Goal: Task Accomplishment & Management: Use online tool/utility

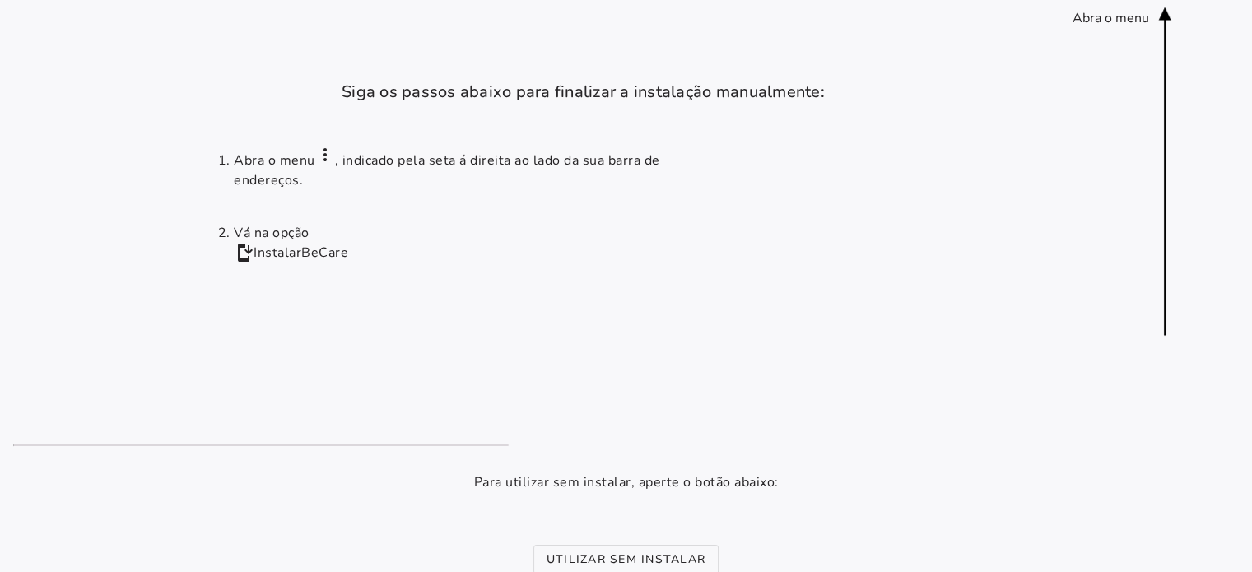
drag, startPoint x: 1173, startPoint y: 2, endPoint x: 1131, endPoint y: 174, distance: 176.2
click at [1106, 213] on installation-next-step-page at bounding box center [626, 419] width 1252 height 838
click at [1053, 341] on installation-next-step-page at bounding box center [626, 419] width 1252 height 838
click at [1047, 434] on installation-next-step-page at bounding box center [626, 419] width 1252 height 838
drag, startPoint x: 1263, startPoint y: 1, endPoint x: 741, endPoint y: 290, distance: 597.0
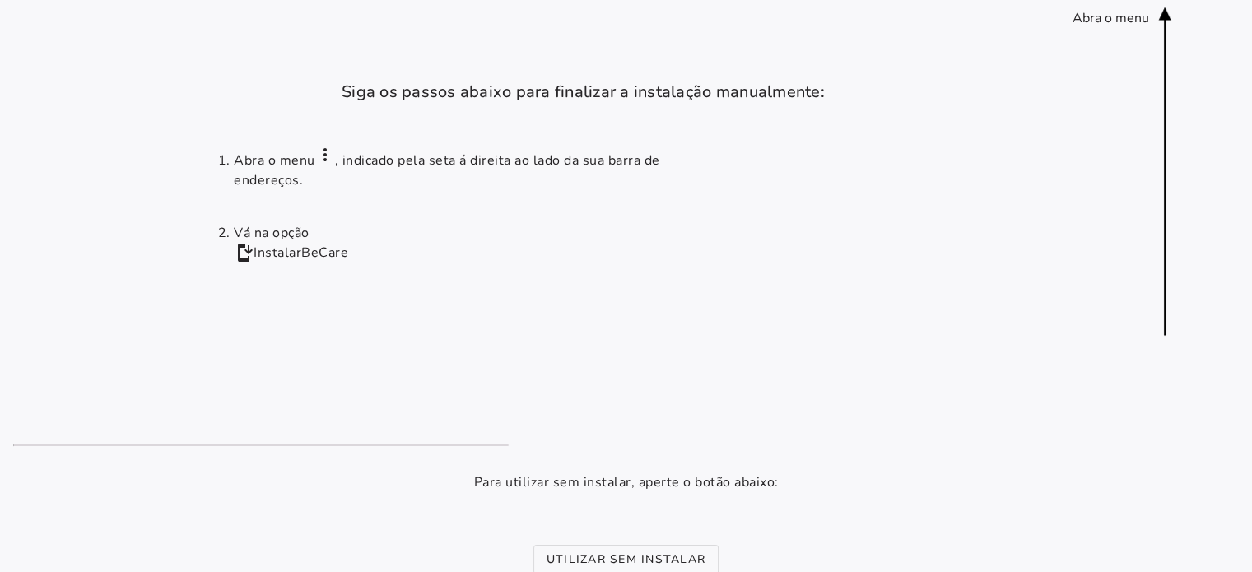
click at [741, 290] on ol "Abra o menu more_vert , indicado pela seta á direita ao lado da sua barra de en…" at bounding box center [625, 275] width 816 height 286
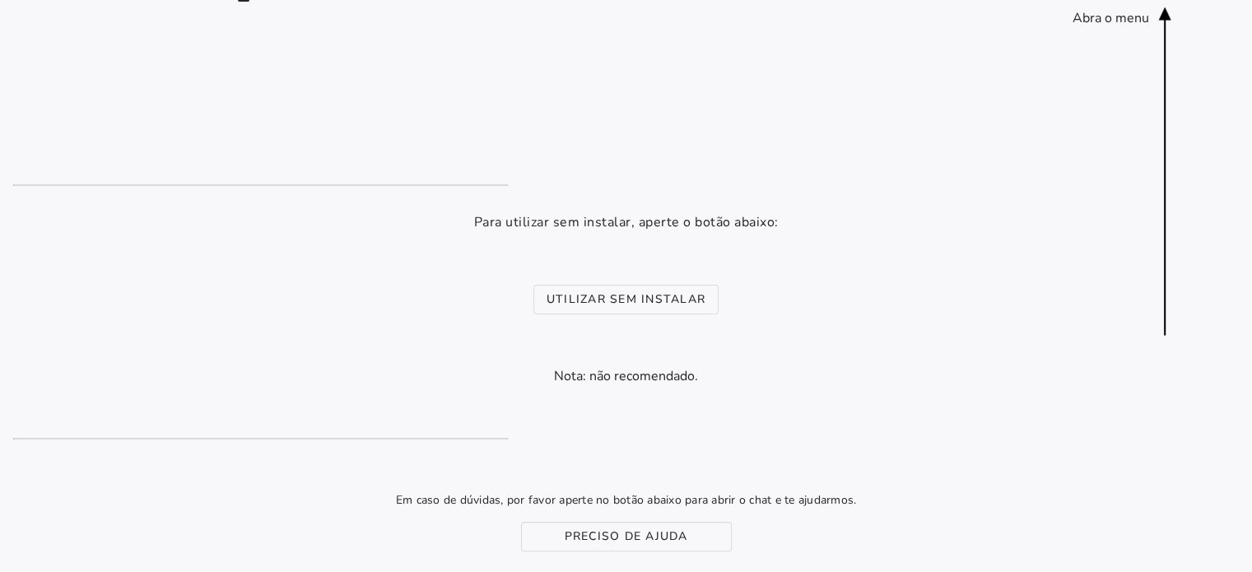
scroll to position [264, 0]
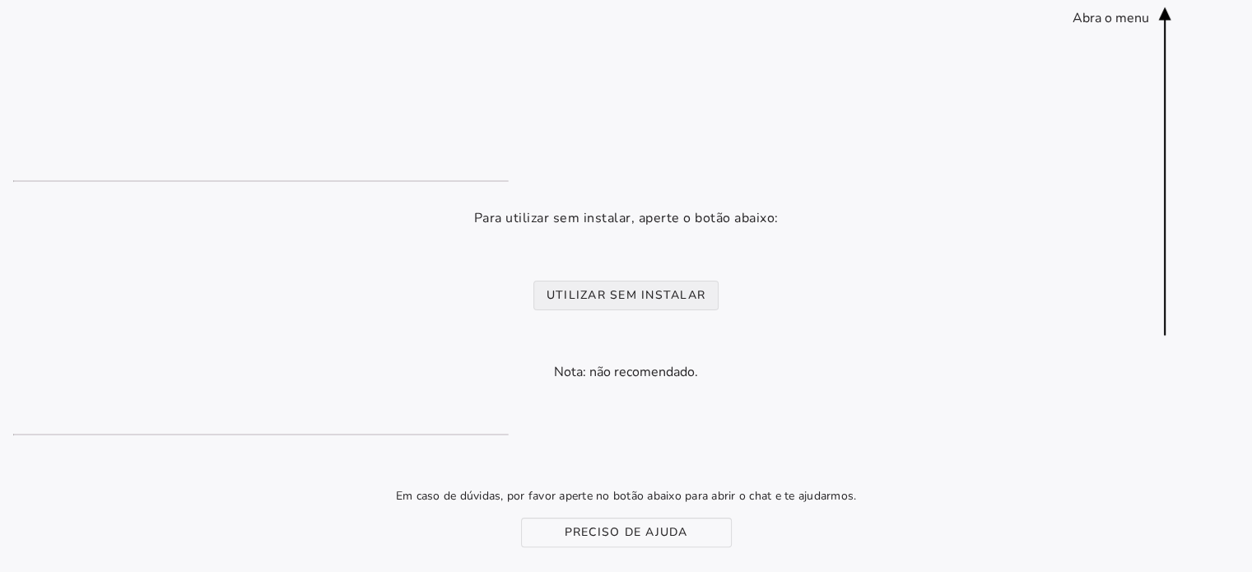
click at [0, 0] on slot "Utilizar sem instalar" at bounding box center [0, 0] width 0 height 0
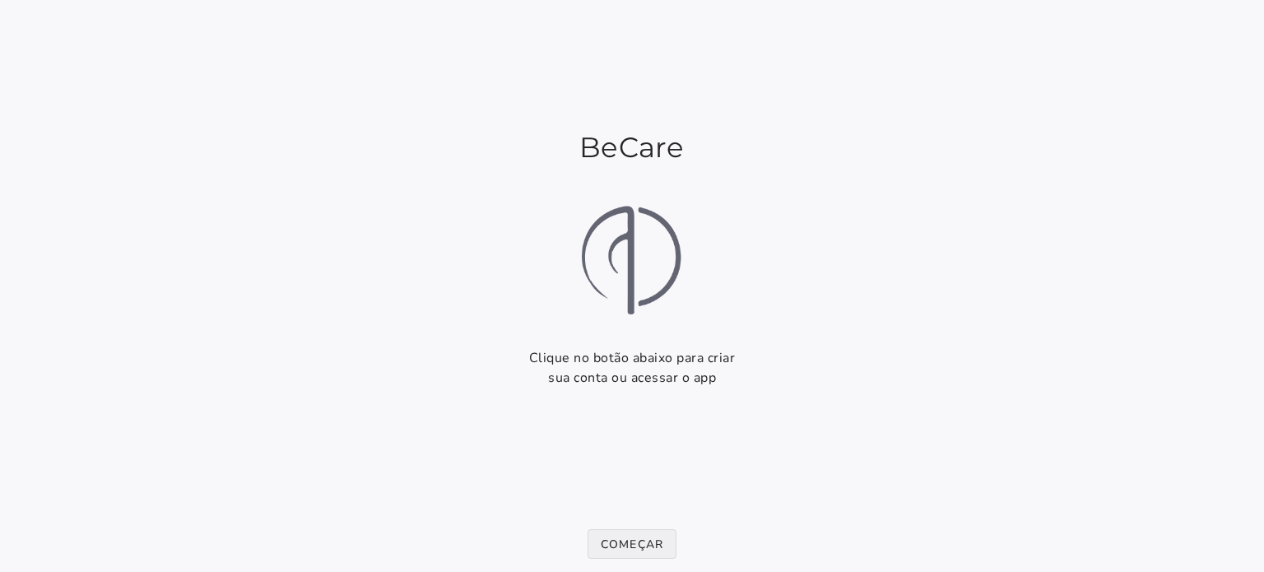
click at [0, 0] on slot "Começar" at bounding box center [0, 0] width 0 height 0
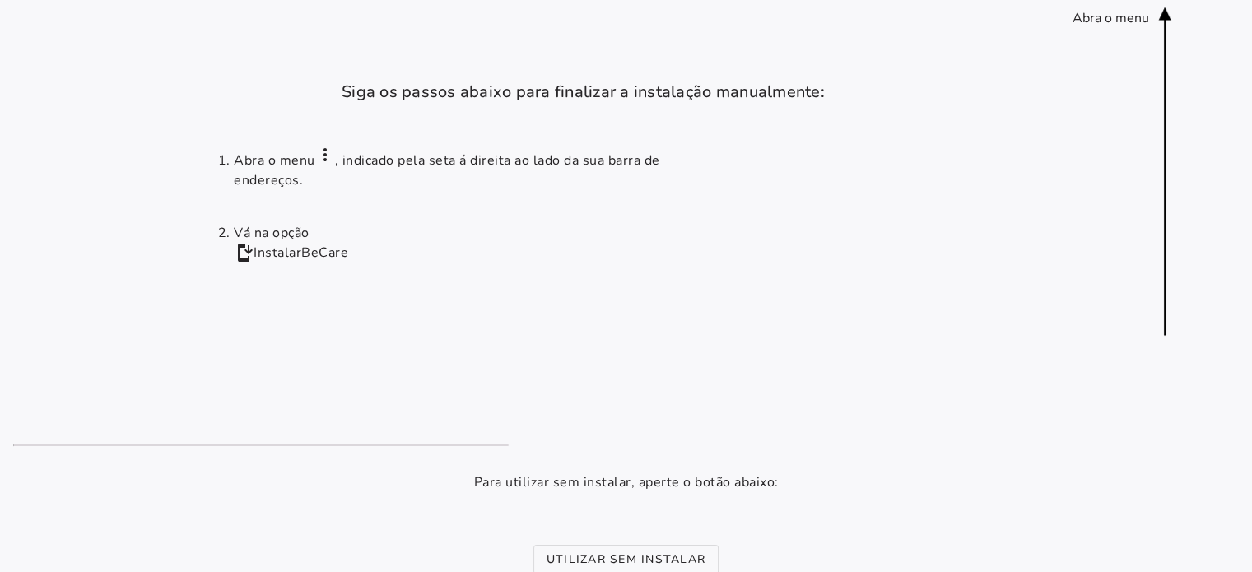
drag, startPoint x: 1182, startPoint y: 2, endPoint x: 822, endPoint y: 119, distance: 379.1
click at [822, 119] on installation-next-step-page at bounding box center [626, 419] width 1252 height 838
drag, startPoint x: 843, startPoint y: 0, endPoint x: 958, endPoint y: 98, distance: 151.2
click at [958, 98] on installation-next-step-page at bounding box center [626, 419] width 1252 height 838
click at [940, 114] on installation-next-step-page at bounding box center [626, 419] width 1252 height 838
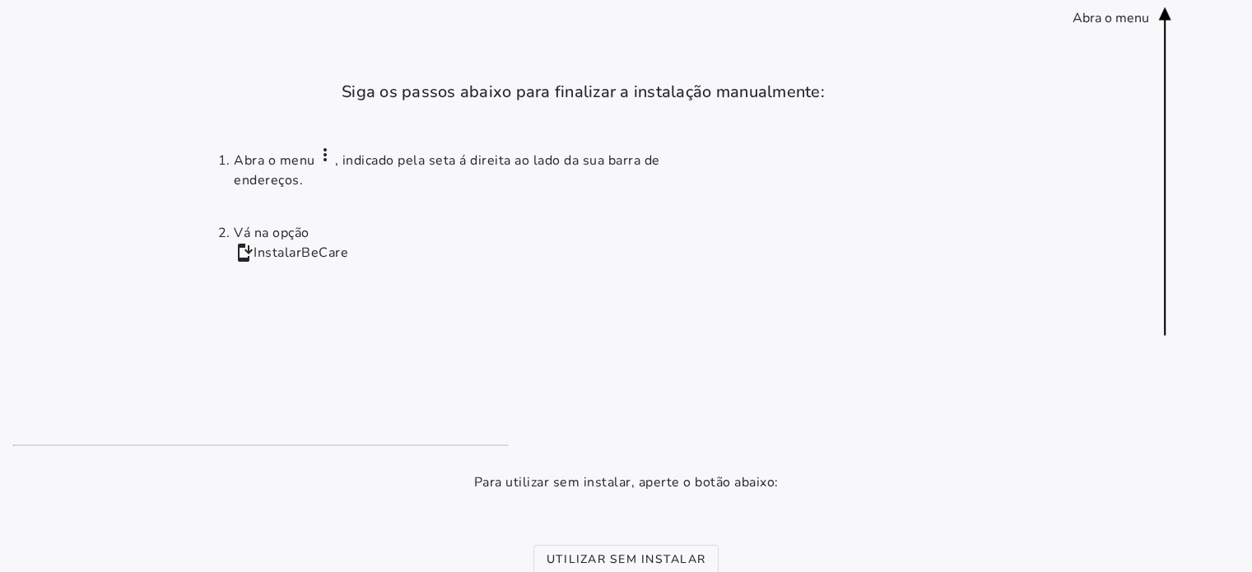
click at [877, 183] on ol "Abra o menu more_vert , indicado pela seta á direita ao lado da sua barra de en…" at bounding box center [625, 275] width 816 height 286
drag, startPoint x: 1263, startPoint y: 1, endPoint x: 721, endPoint y: 308, distance: 623.1
click at [718, 312] on ol "Abra o menu more_vert , indicado pela seta á direita ao lado da sua barra de en…" at bounding box center [625, 275] width 816 height 286
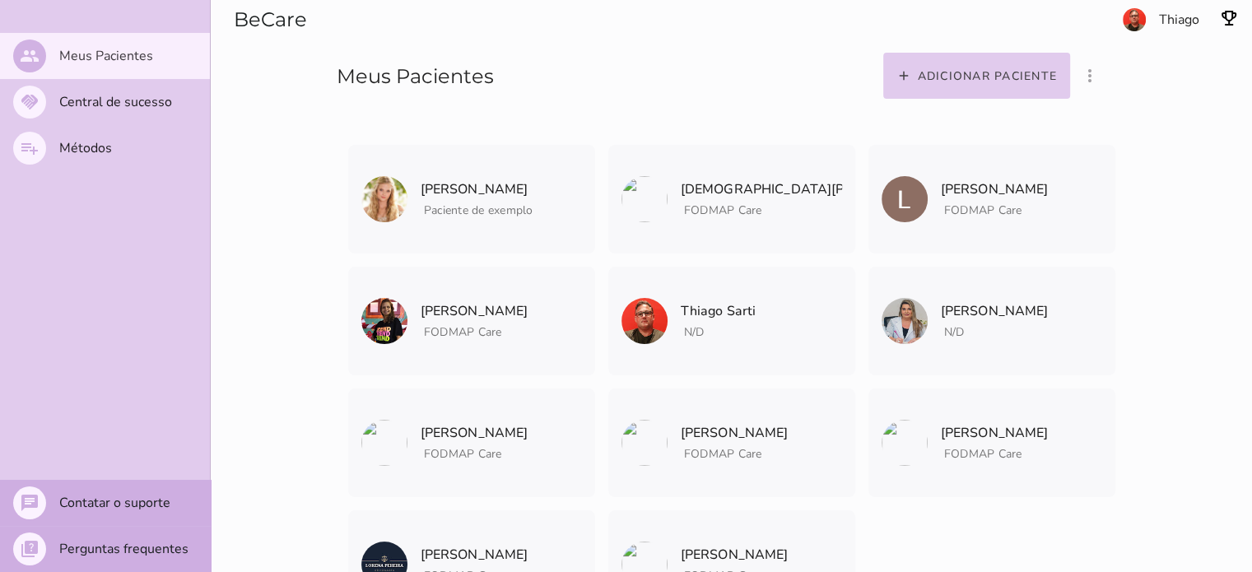
drag, startPoint x: 1148, startPoint y: 0, endPoint x: 1209, endPoint y: 254, distance: 261.4
click at [1209, 254] on div "Eliodora Gamgee Paciente de exemplo Eliodora Gamgee Paciente de exemplo" at bounding box center [731, 329] width 1041 height 658
